Goal: Task Accomplishment & Management: Manage account settings

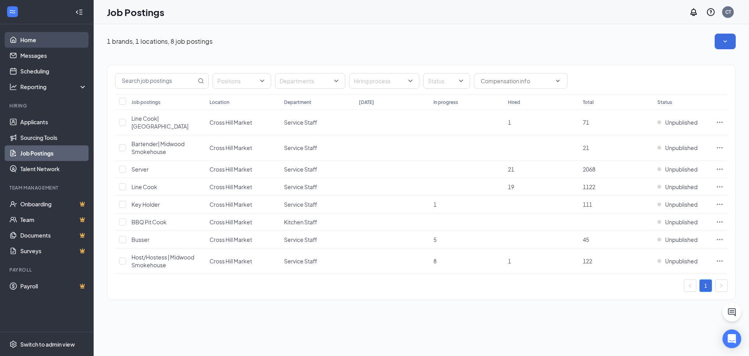
click at [43, 37] on link "Home" at bounding box center [53, 40] width 67 height 16
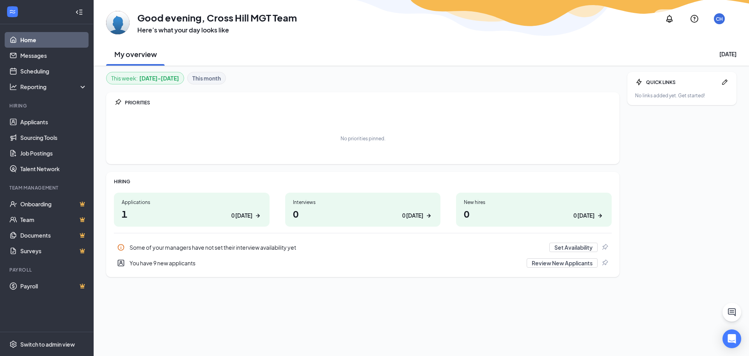
click at [143, 207] on h1 "1 0 [DATE]" at bounding box center [192, 213] width 140 height 13
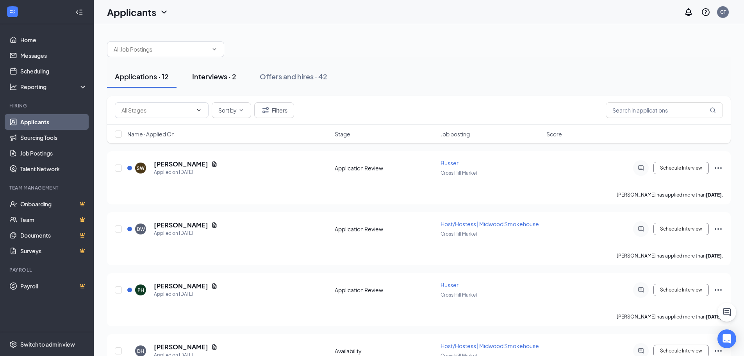
click at [200, 80] on div "Interviews · 2" at bounding box center [214, 76] width 44 height 10
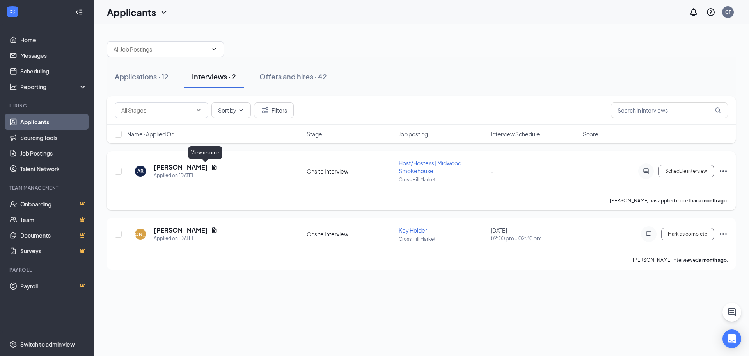
click at [211, 169] on icon "Document" at bounding box center [214, 167] width 6 height 6
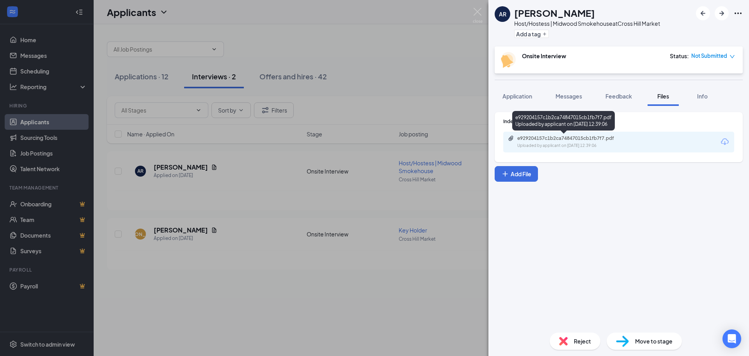
click at [596, 141] on div "e929204157c1b2ca74847015cb1fb7f7.pdf" at bounding box center [572, 138] width 109 height 6
drag, startPoint x: 423, startPoint y: 33, endPoint x: 419, endPoint y: 27, distance: 7.3
click at [421, 29] on div "AR [PERSON_NAME] Host/Hostess | Midwood Smokehouse at [GEOGRAPHIC_DATA] Add a t…" at bounding box center [374, 178] width 749 height 356
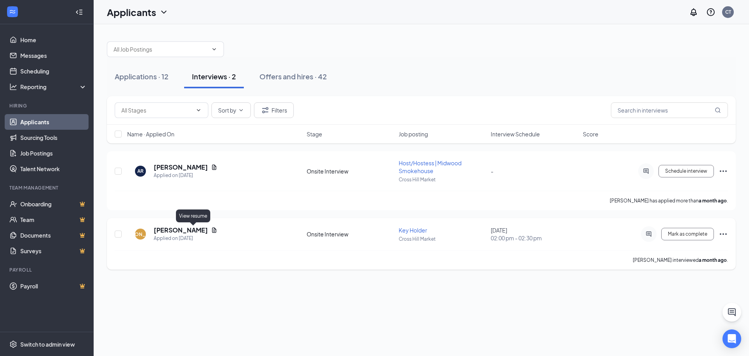
click at [211, 227] on icon "Document" at bounding box center [214, 230] width 6 height 6
